Goal: Transaction & Acquisition: Purchase product/service

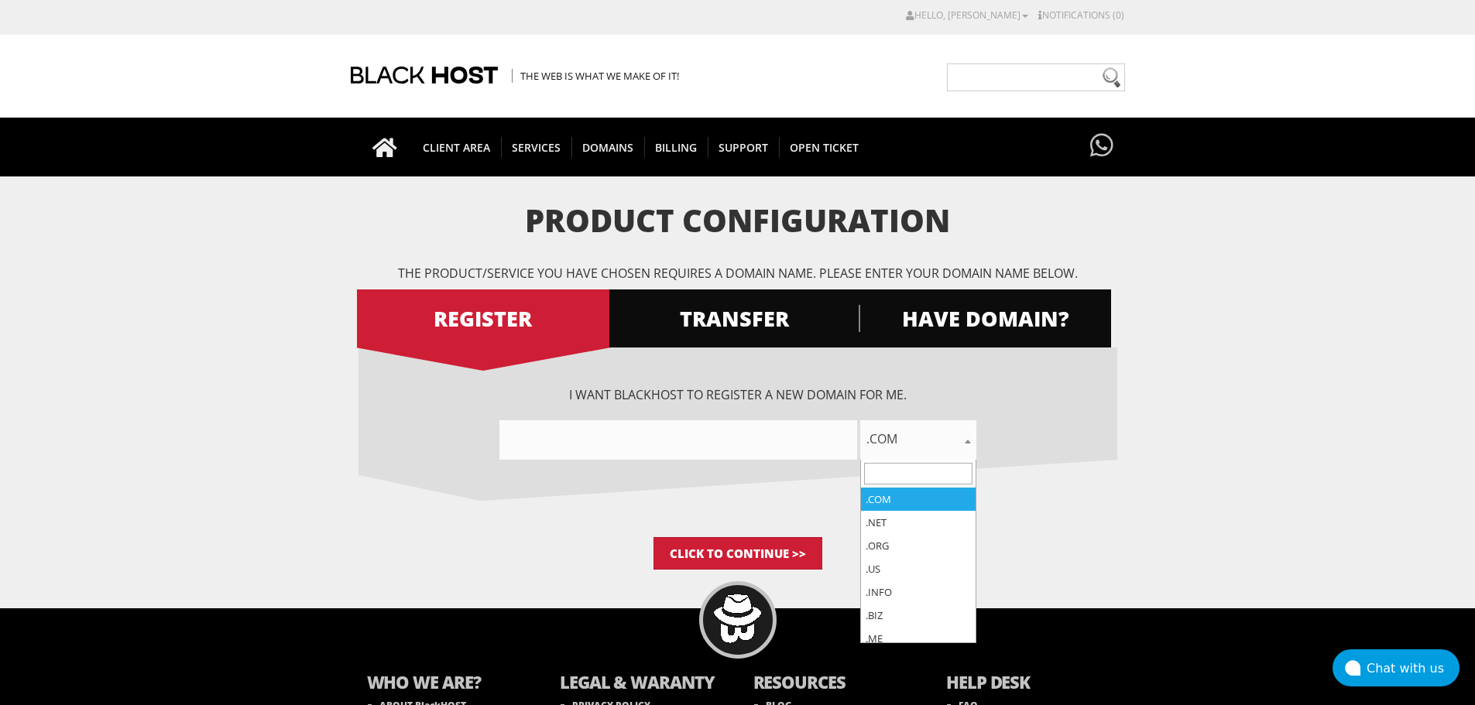
click at [909, 452] on span ".com" at bounding box center [918, 439] width 116 height 39
click at [906, 453] on span ".com" at bounding box center [918, 439] width 116 height 39
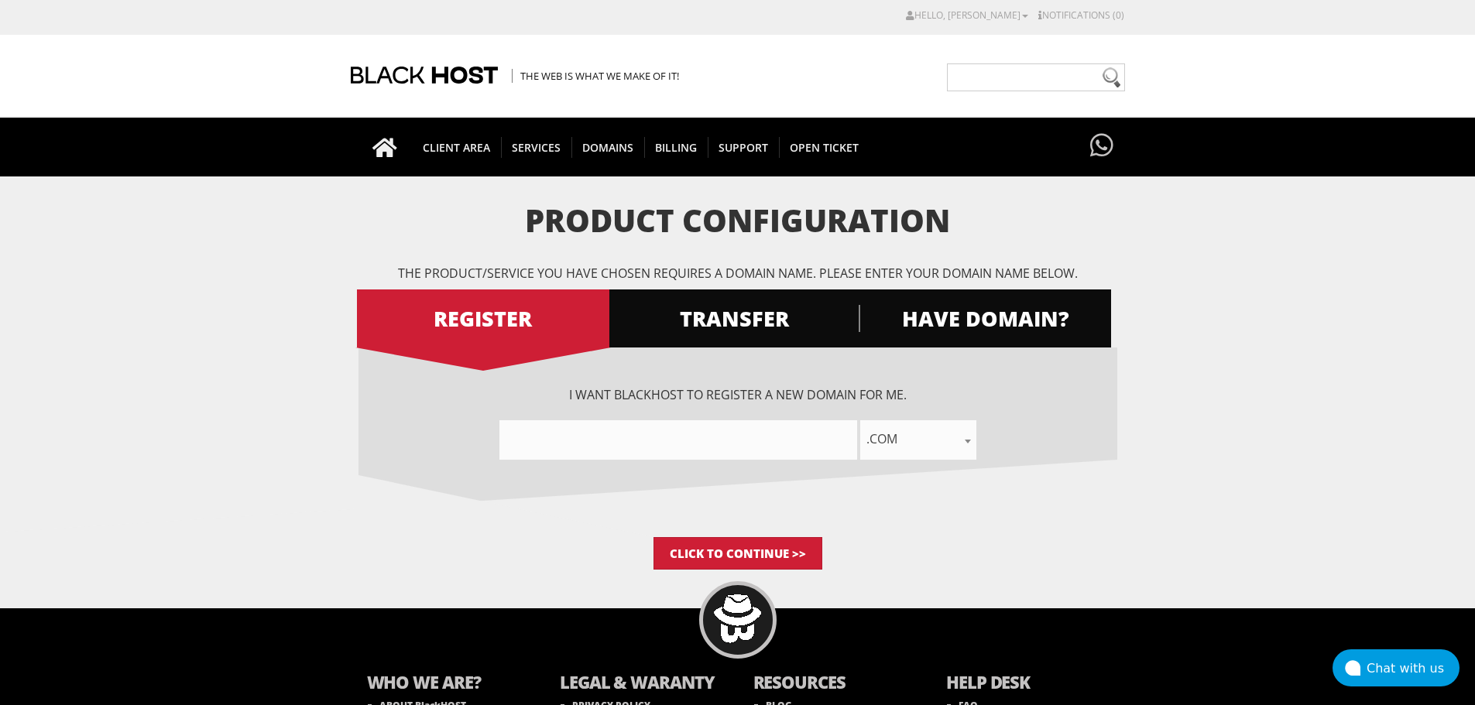
click at [908, 453] on span ".com" at bounding box center [918, 439] width 116 height 39
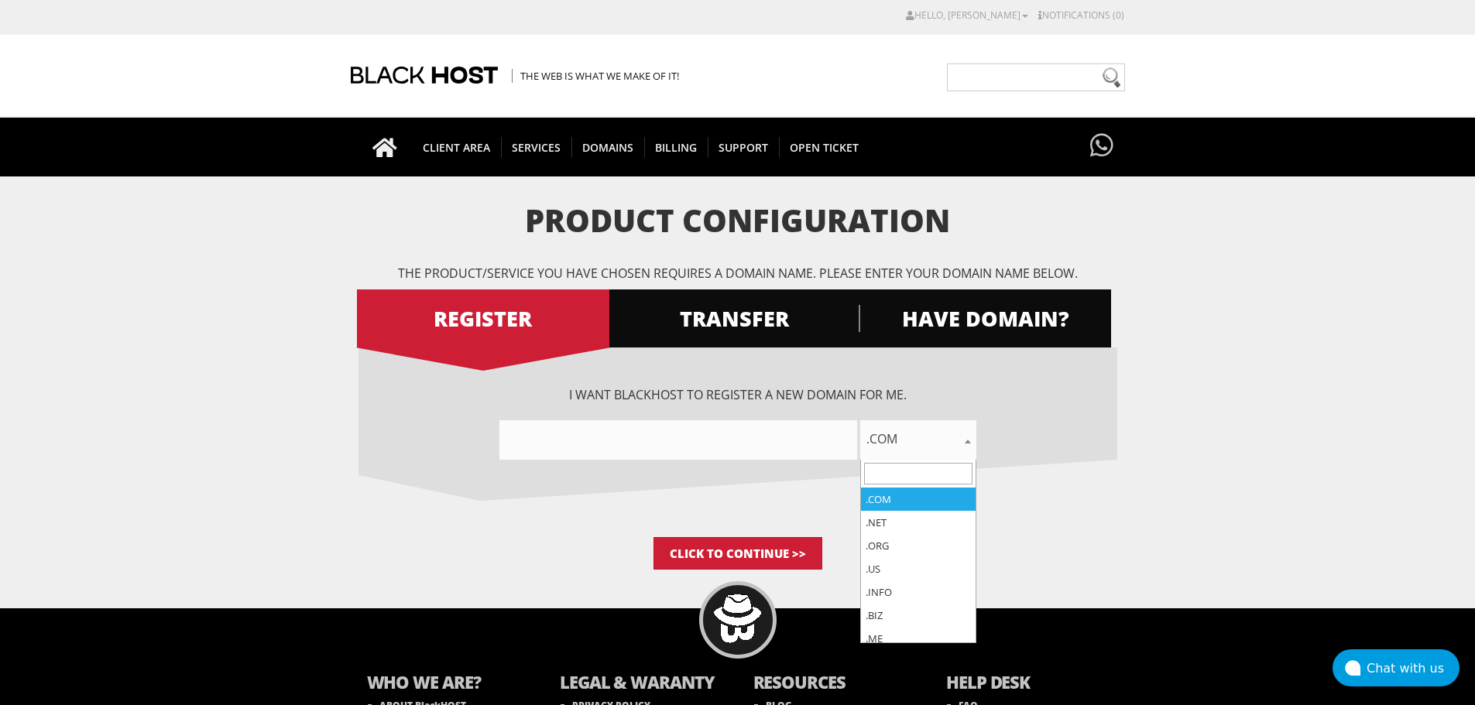
click at [908, 452] on span ".com" at bounding box center [918, 439] width 116 height 39
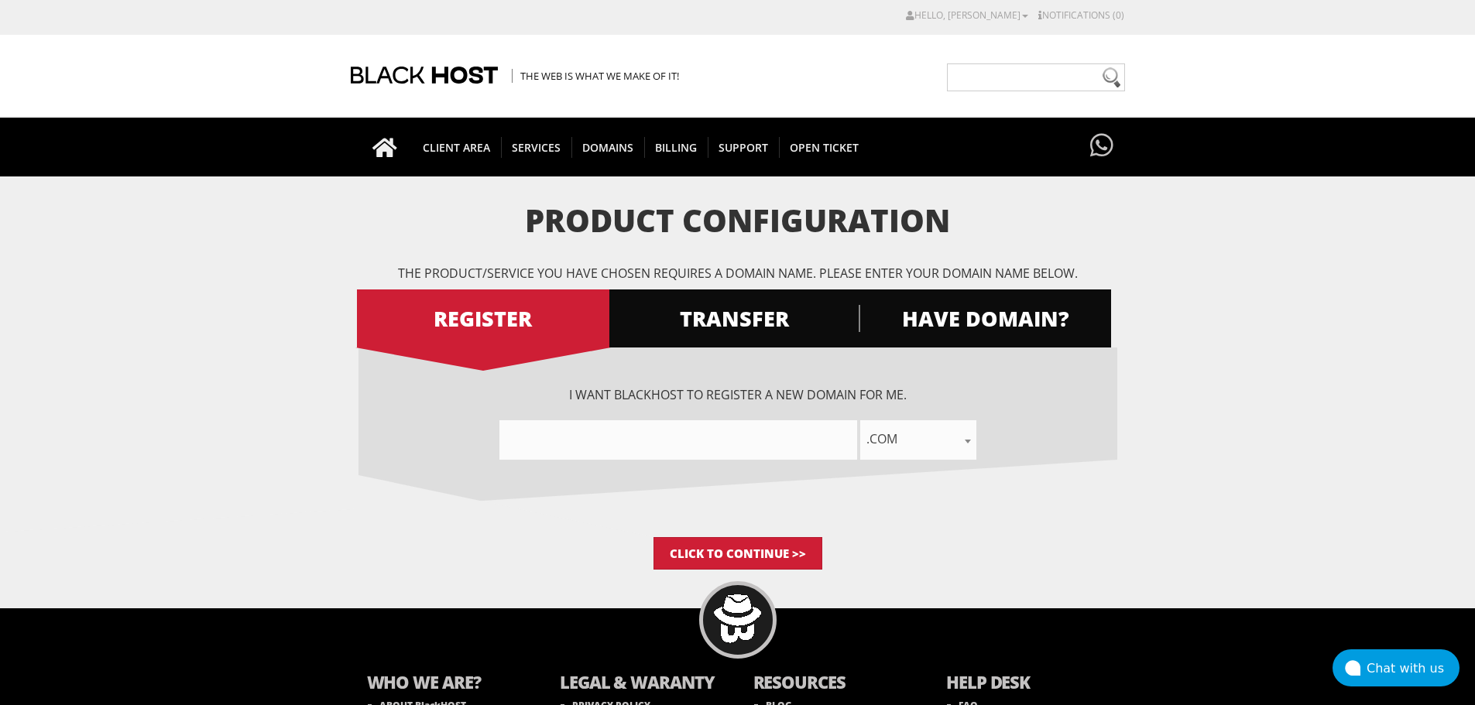
click at [749, 449] on input"] "text" at bounding box center [678, 439] width 358 height 39
click at [750, 442] on input"] "text" at bounding box center [678, 439] width 358 height 39
click at [958, 317] on span "HAVE DOMAIN?" at bounding box center [984, 318] width 252 height 27
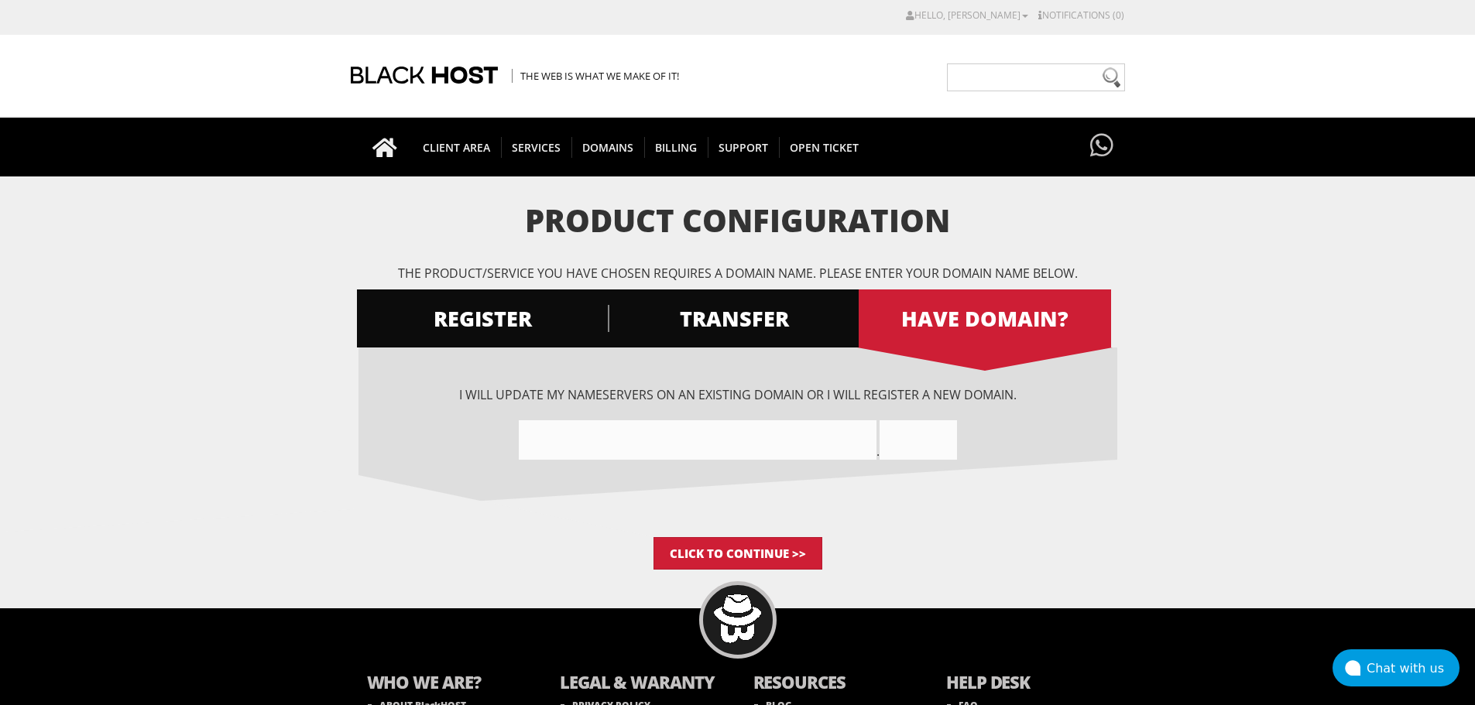
click at [736, 437] on input"] "text" at bounding box center [698, 439] width 358 height 39
type input"] "q2lngress0s"
type input "com"
click at [777, 544] on input "Click to Continue >>" at bounding box center [737, 553] width 169 height 33
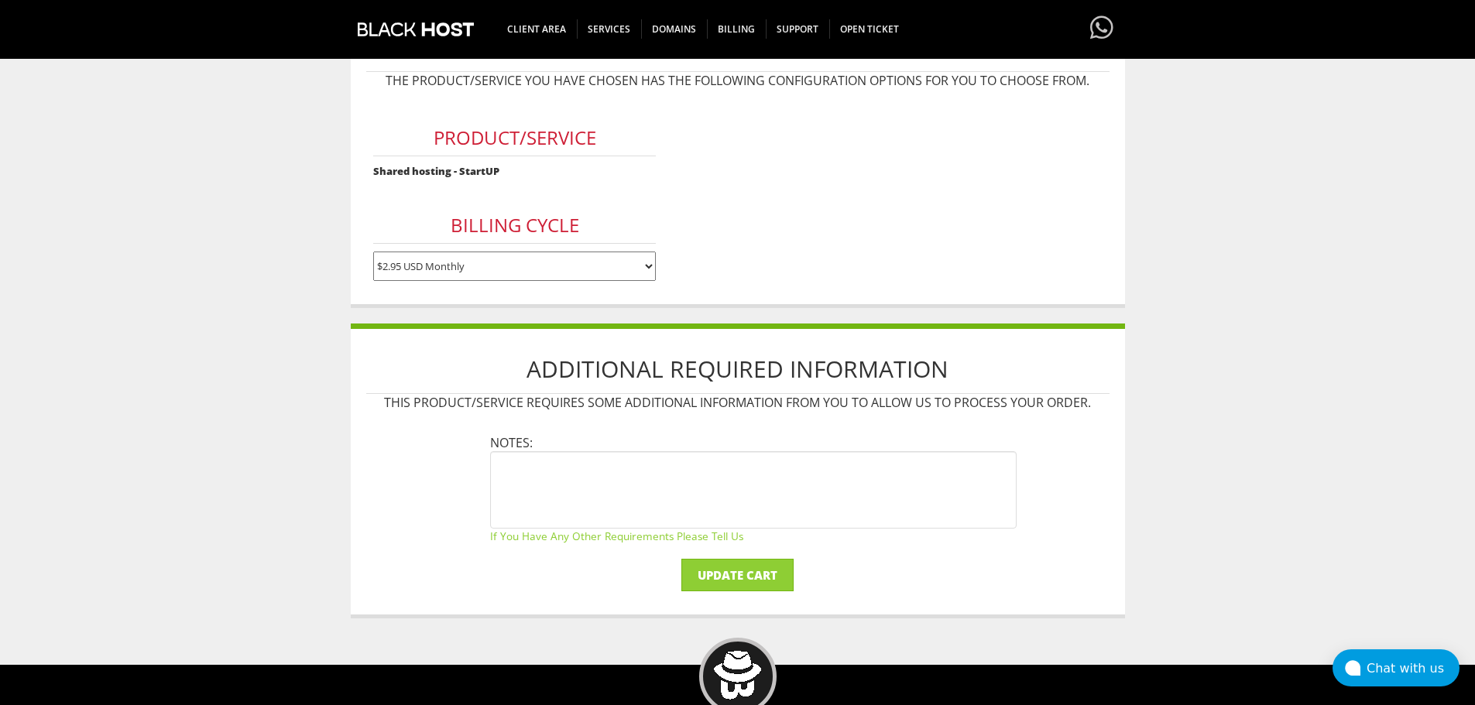
scroll to position [232, 0]
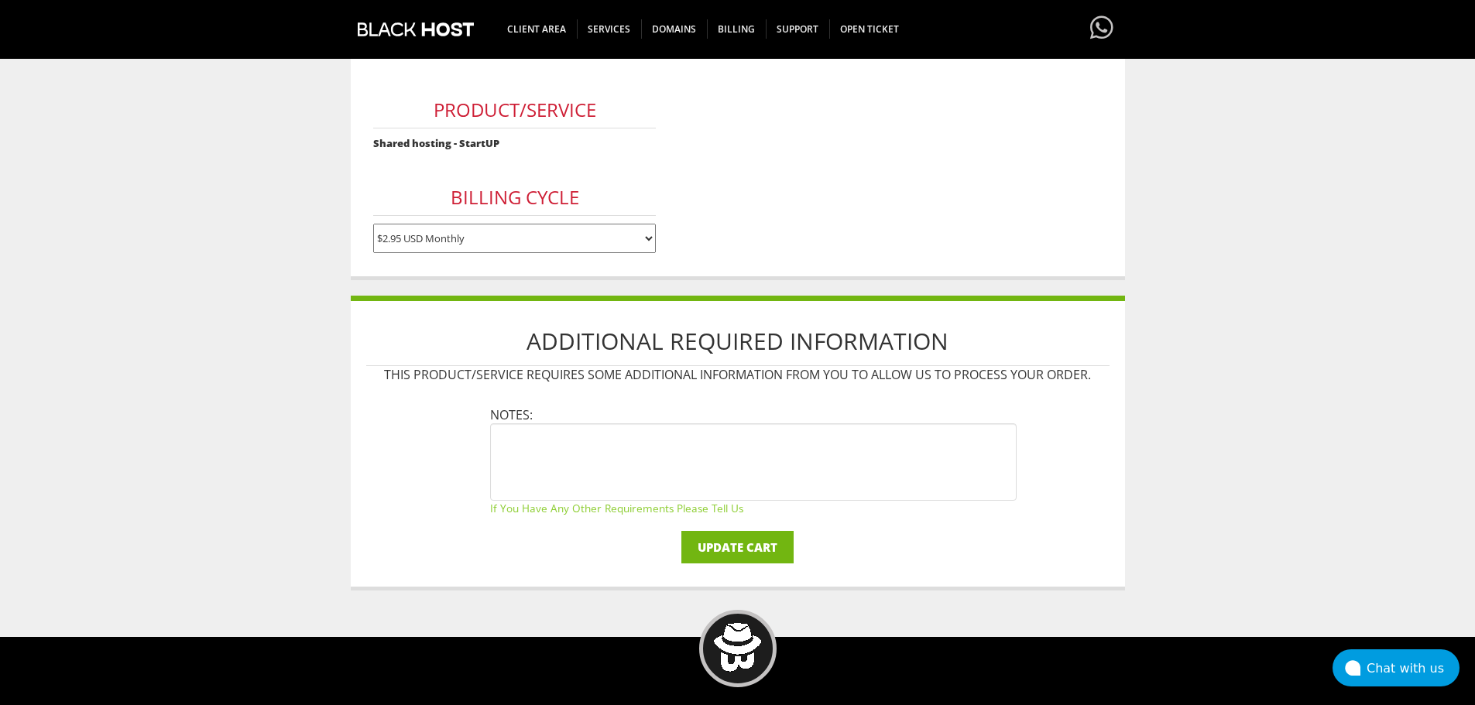
click at [773, 536] on input "Update Cart" at bounding box center [737, 547] width 112 height 33
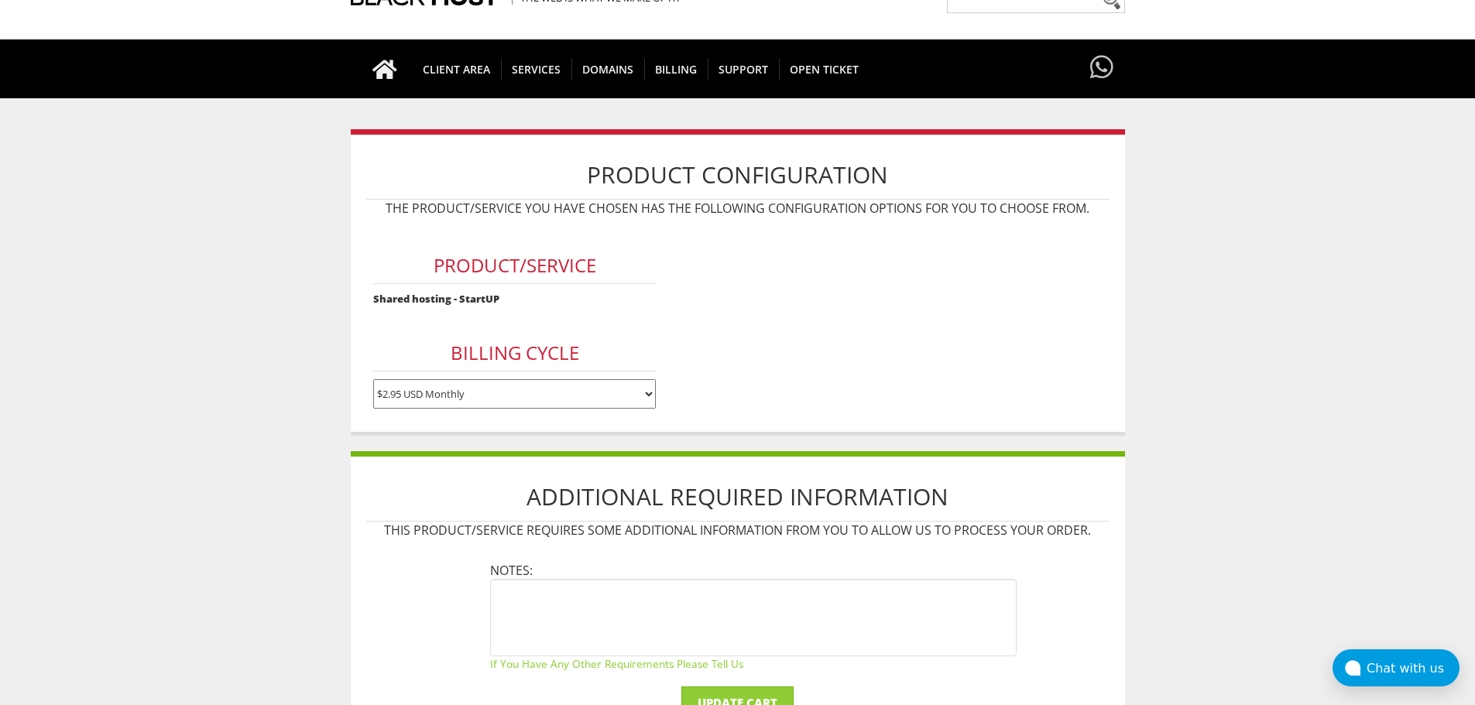
scroll to position [77, 0]
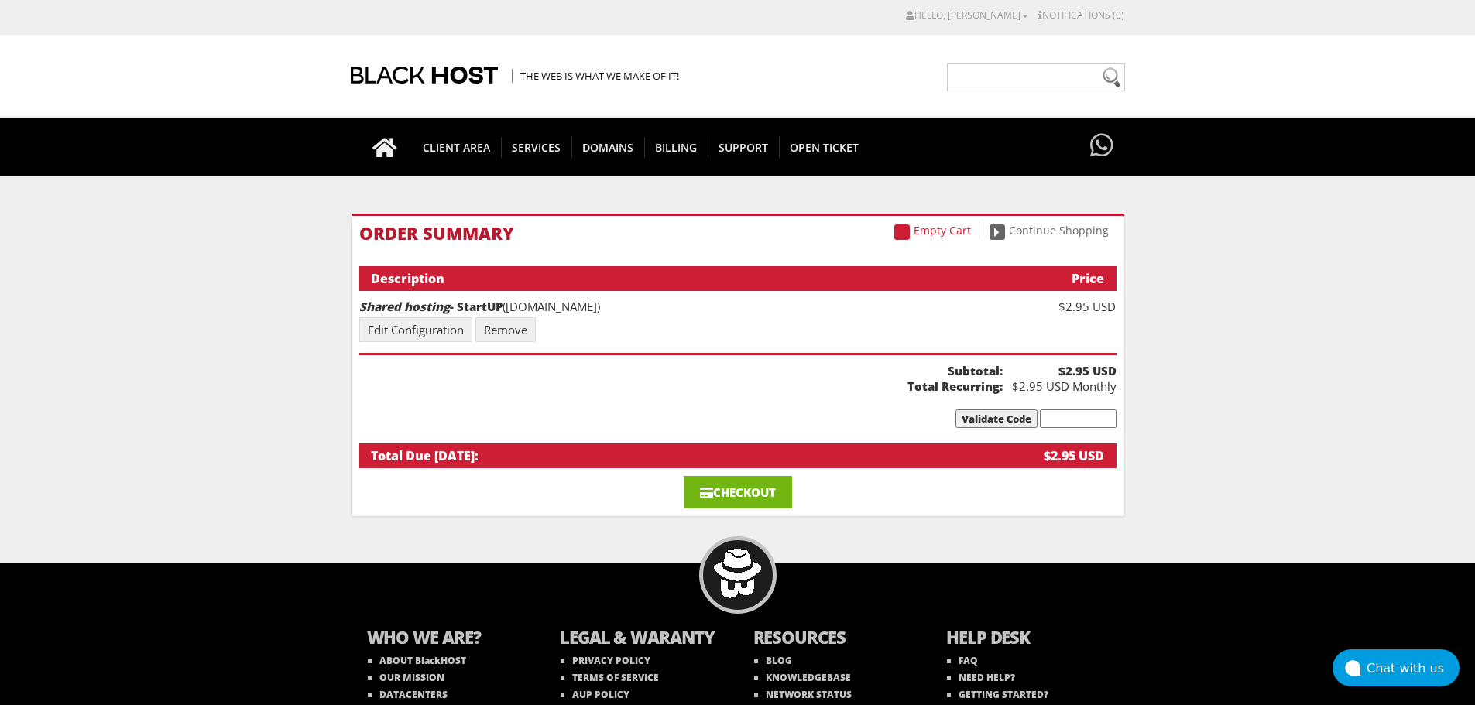
click at [758, 485] on link "Checkout" at bounding box center [738, 492] width 108 height 33
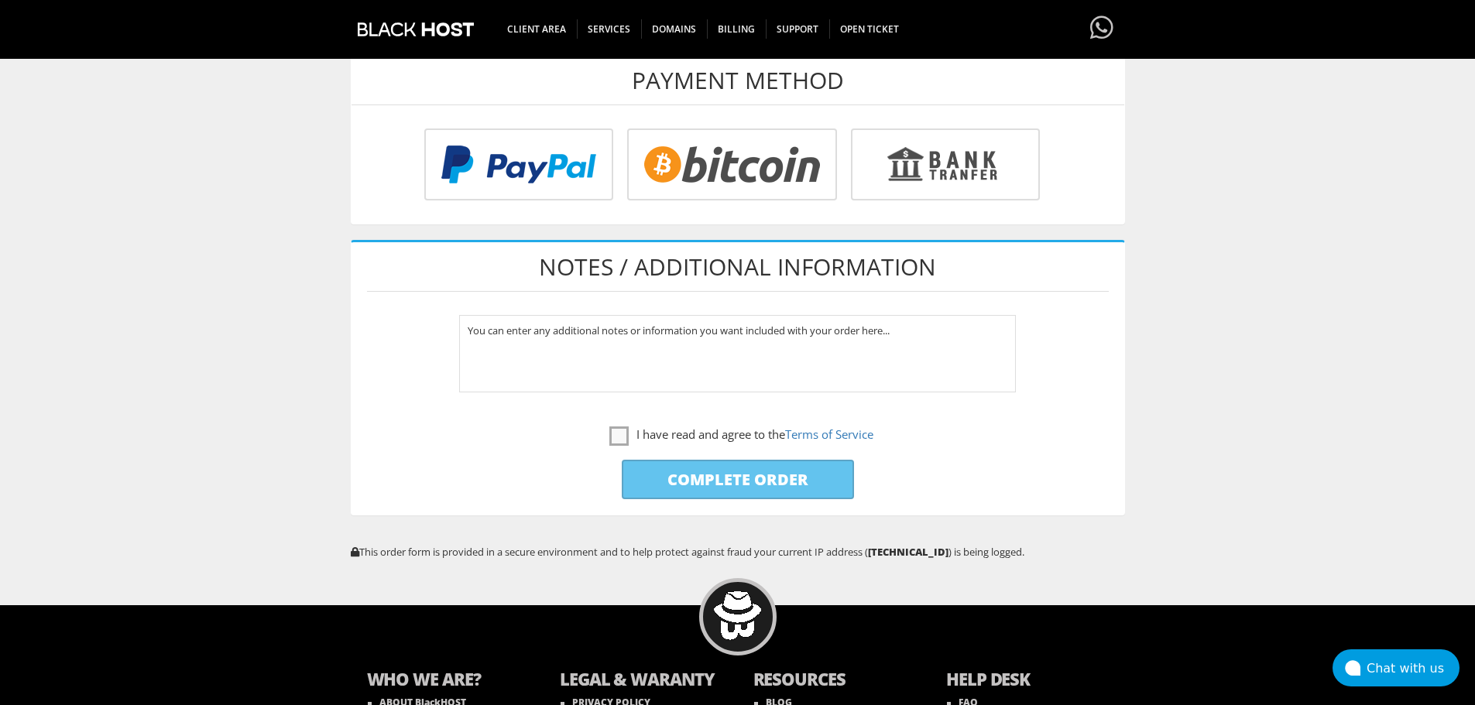
scroll to position [542, 0]
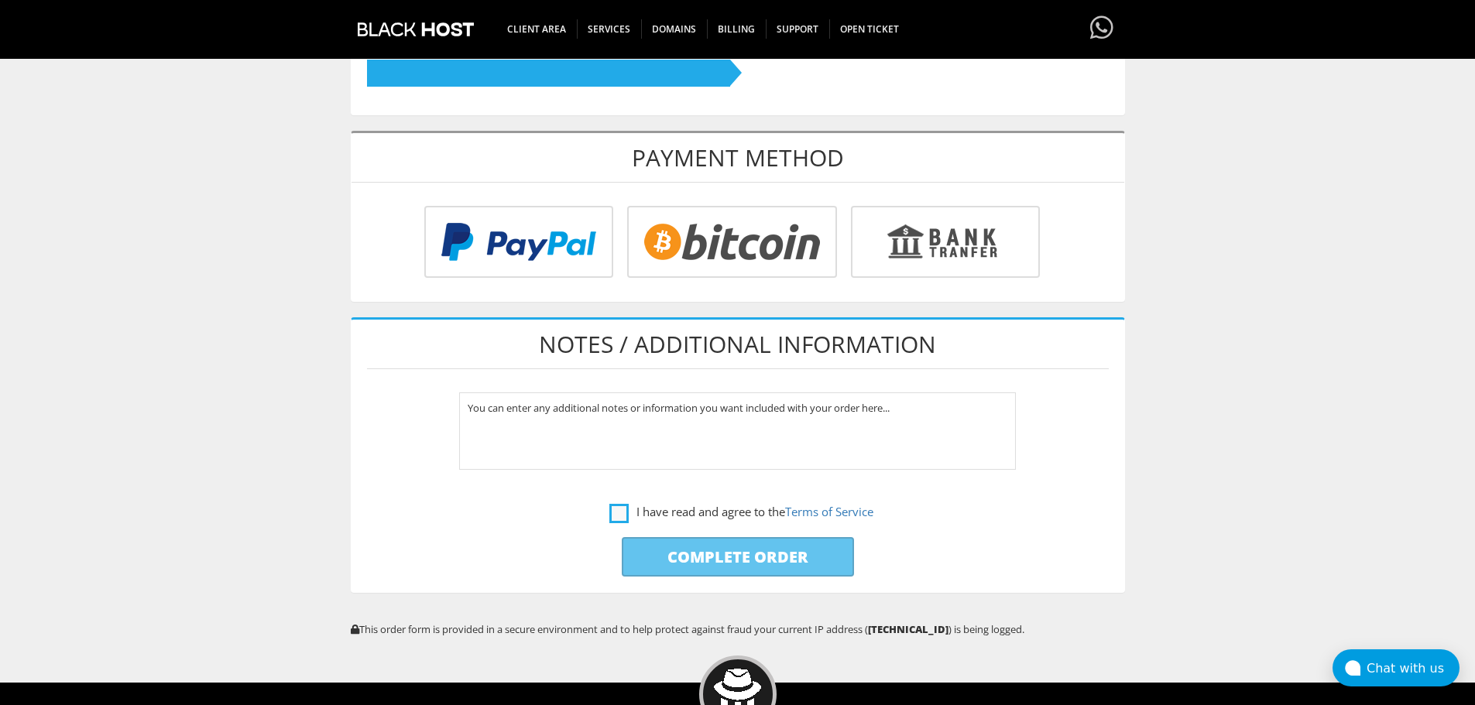
click at [615, 516] on label "I have read and agree to the Terms of Service" at bounding box center [741, 511] width 264 height 19
checkbox input "true"
click at [778, 558] on input "Complete Order" at bounding box center [738, 556] width 232 height 39
type input "Please Wait..."
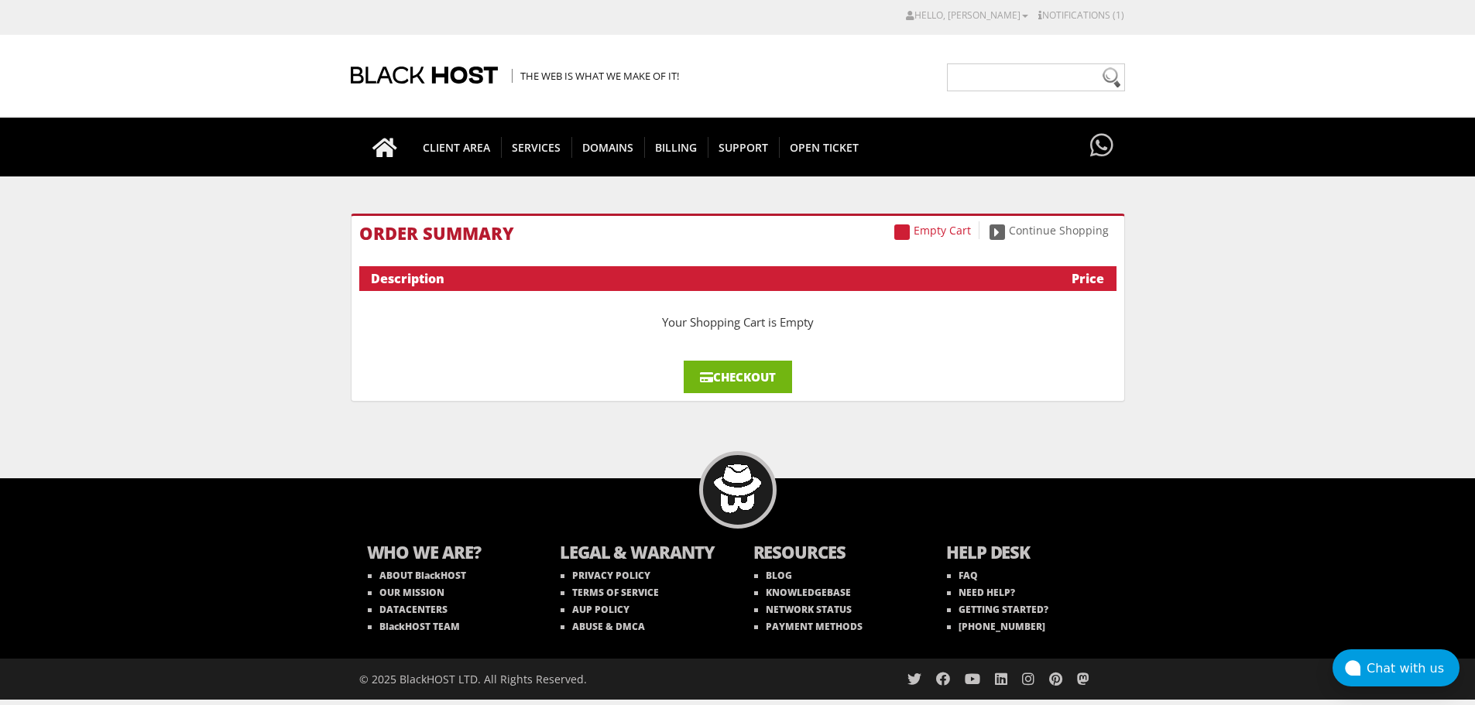
click at [758, 382] on link "Checkout" at bounding box center [738, 377] width 108 height 33
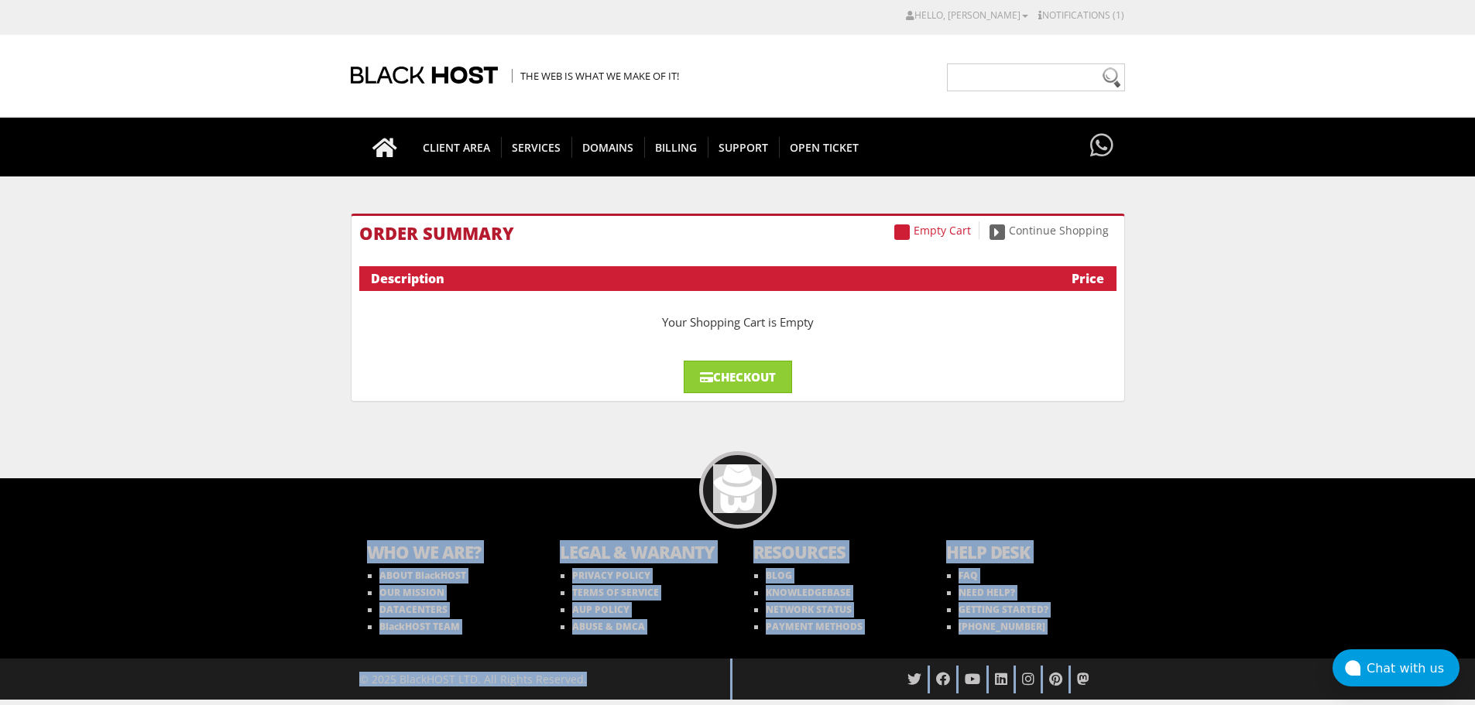
drag, startPoint x: 1356, startPoint y: 464, endPoint x: 1286, endPoint y: 318, distance: 162.4
click at [1291, 320] on body "CAD CHF EUR GBP JPY MKD RUB USD Hello, [PERSON_NAME] Credit Card Details Contac…" at bounding box center [737, 354] width 1475 height 692
click at [1289, 314] on body "CAD CHF EUR GBP JPY MKD RUB USD Hello, [PERSON_NAME] Credit Card Details Contac…" at bounding box center [737, 354] width 1475 height 692
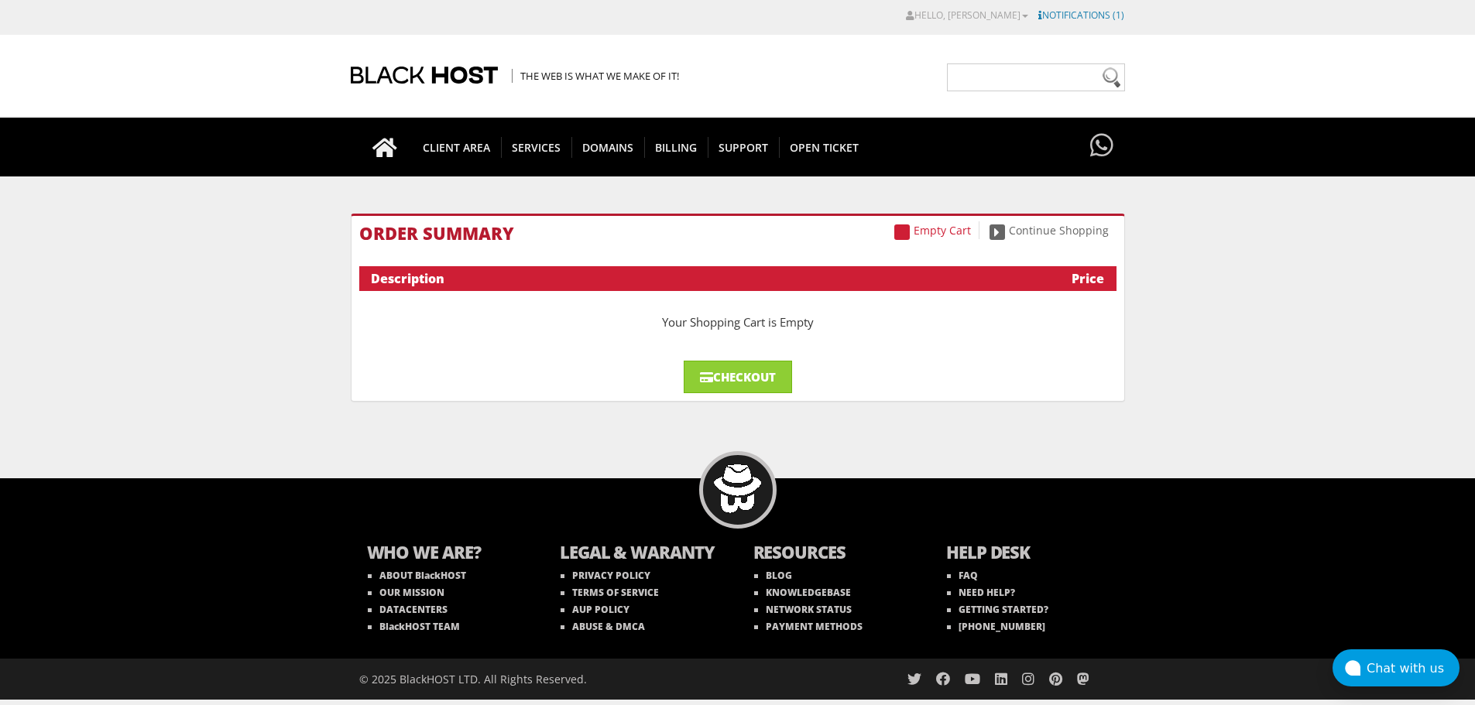
click at [1081, 15] on link "Notifications (1)" at bounding box center [1081, 15] width 86 height 13
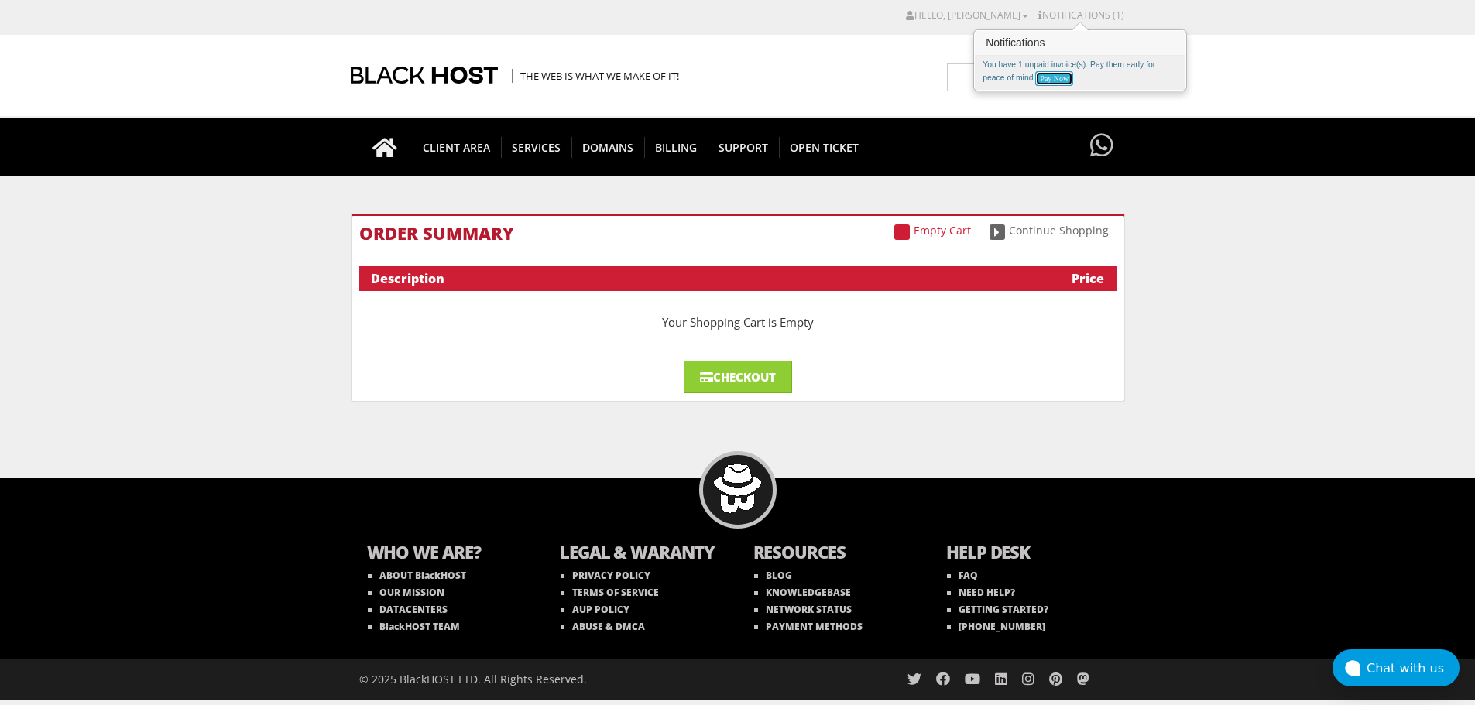
click at [1056, 80] on link "Pay Now" at bounding box center [1054, 78] width 38 height 15
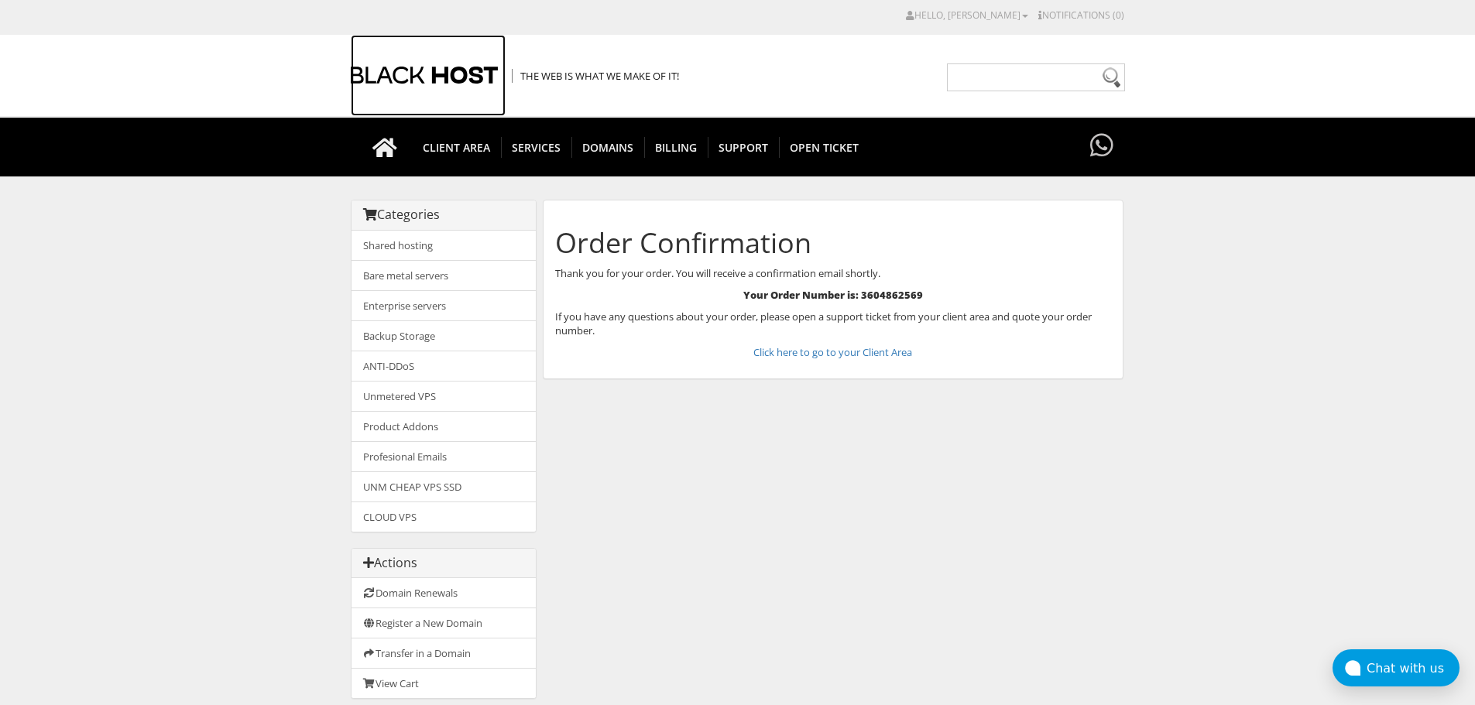
click at [443, 54] on div at bounding box center [428, 75] width 155 height 81
